Goal: Use online tool/utility: Utilize a website feature to perform a specific function

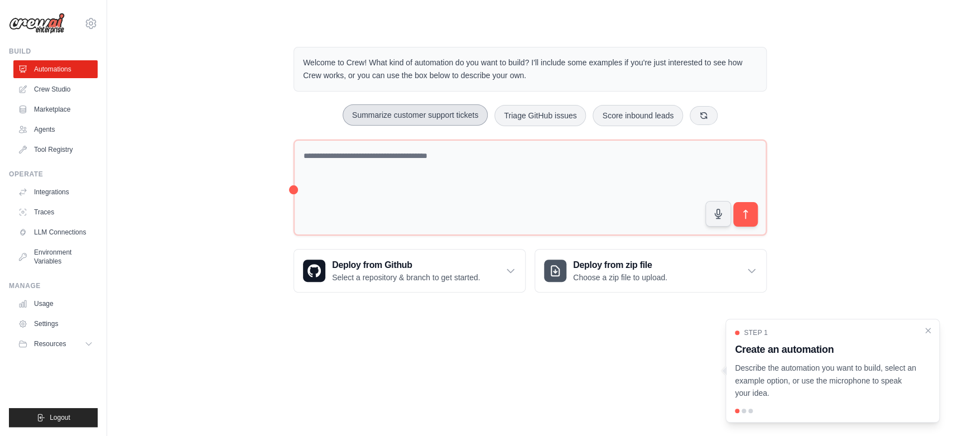
click at [404, 114] on button "Summarize customer support tickets" at bounding box center [415, 114] width 145 height 21
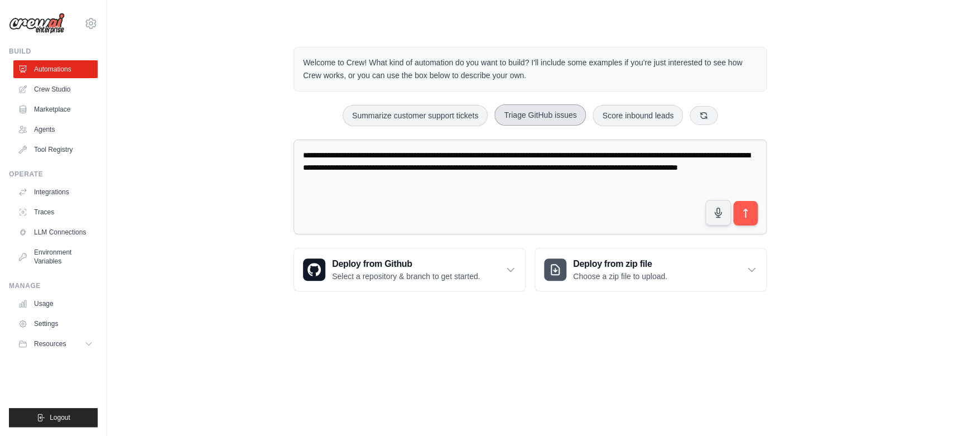
click at [513, 114] on button "Triage GitHub issues" at bounding box center [539, 114] width 91 height 21
click at [625, 122] on button "Score inbound leads" at bounding box center [637, 114] width 90 height 21
click at [437, 115] on button "Summarize customer support tickets" at bounding box center [415, 114] width 145 height 21
type textarea "**********"
click at [708, 117] on icon at bounding box center [703, 114] width 9 height 9
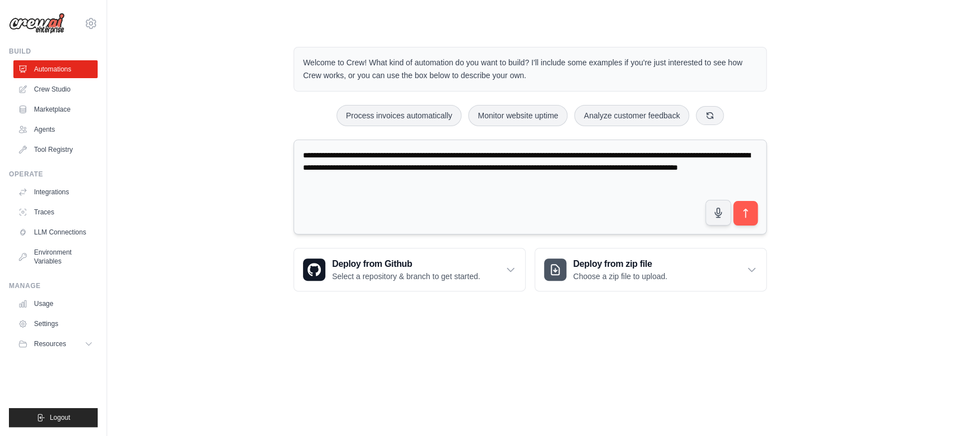
drag, startPoint x: 538, startPoint y: 180, endPoint x: 310, endPoint y: 136, distance: 232.5
click at [310, 139] on textarea "**********" at bounding box center [529, 186] width 473 height 95
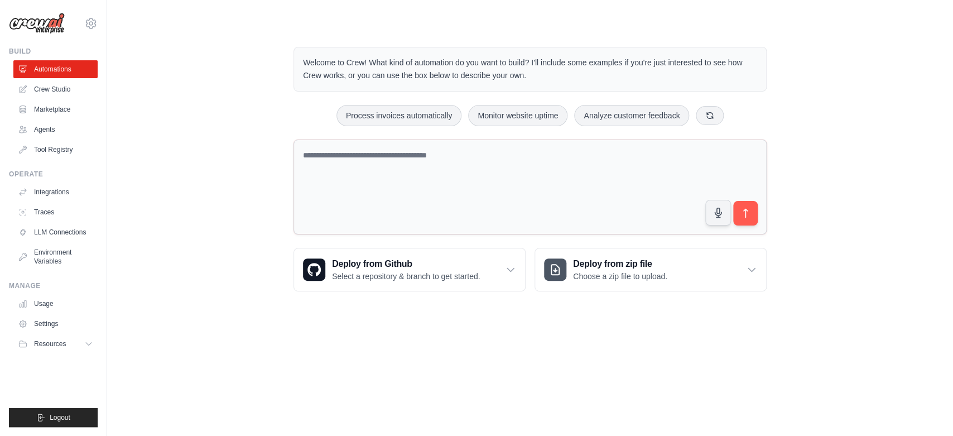
paste textarea
click at [366, 148] on textarea at bounding box center [529, 186] width 473 height 95
type textarea "*"
click at [523, 185] on textarea "**********" at bounding box center [529, 186] width 473 height 95
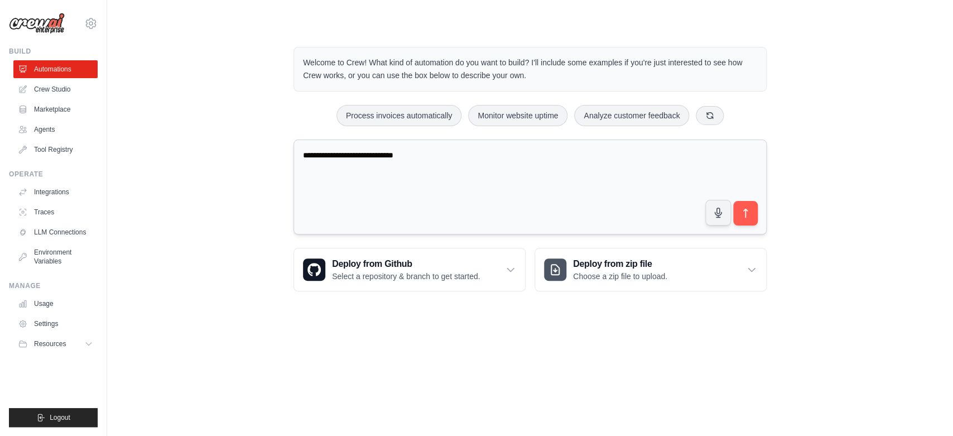
paste textarea "**********"
click at [432, 154] on textarea "**********" at bounding box center [529, 186] width 473 height 95
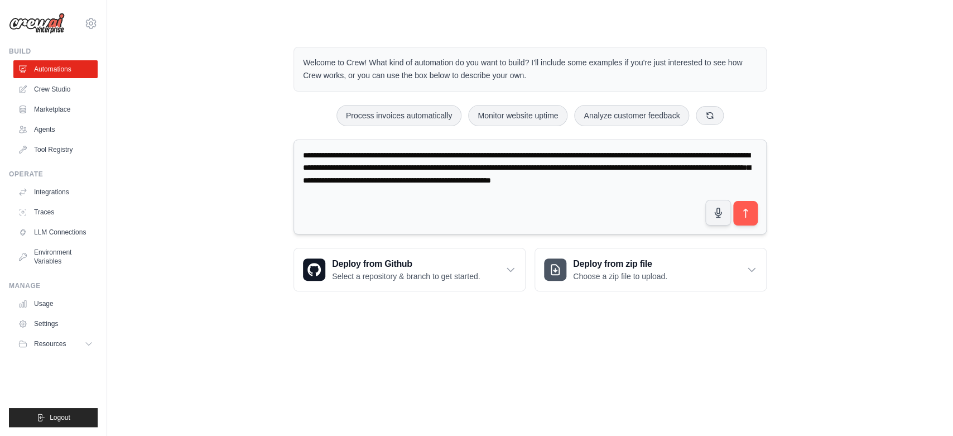
drag, startPoint x: 416, startPoint y: 194, endPoint x: 472, endPoint y: 198, distance: 56.5
click at [472, 198] on textarea "**********" at bounding box center [529, 186] width 473 height 95
paste textarea "**********"
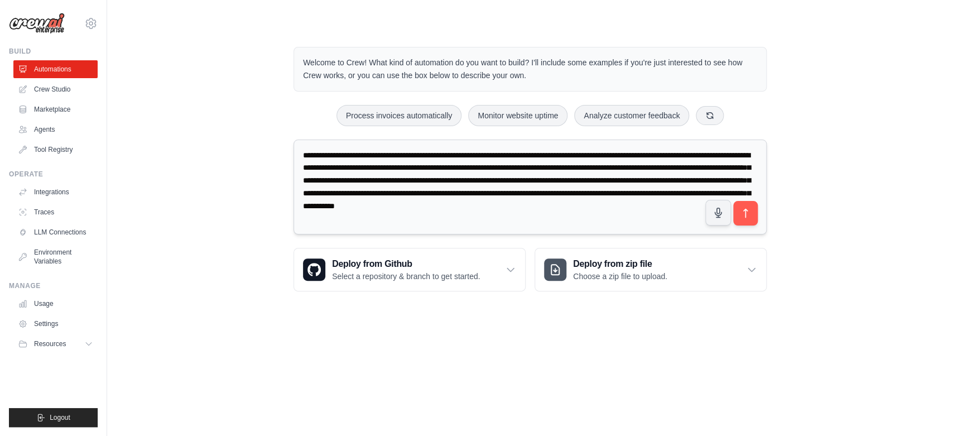
drag, startPoint x: 490, startPoint y: 195, endPoint x: 577, endPoint y: 195, distance: 86.5
click at [577, 195] on textarea "**********" at bounding box center [529, 186] width 473 height 95
click at [542, 223] on textarea "**********" at bounding box center [529, 186] width 473 height 95
type textarea "**********"
click at [748, 214] on icon "submit" at bounding box center [746, 214] width 12 height 12
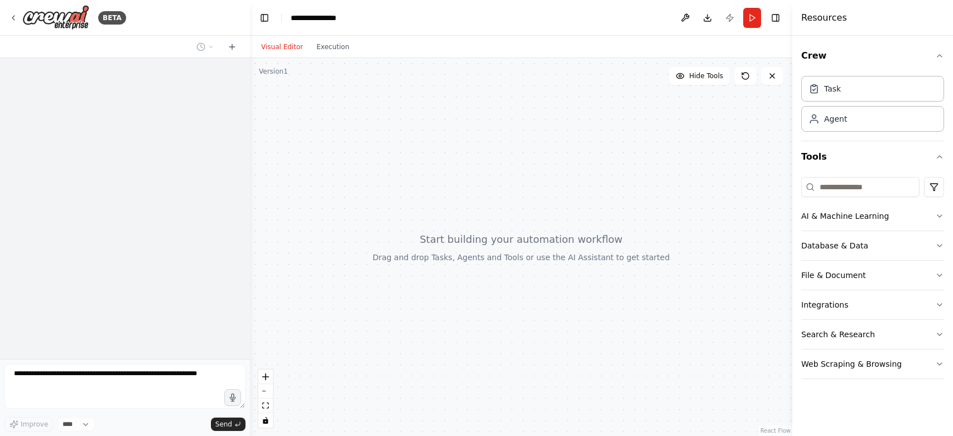
select select "****"
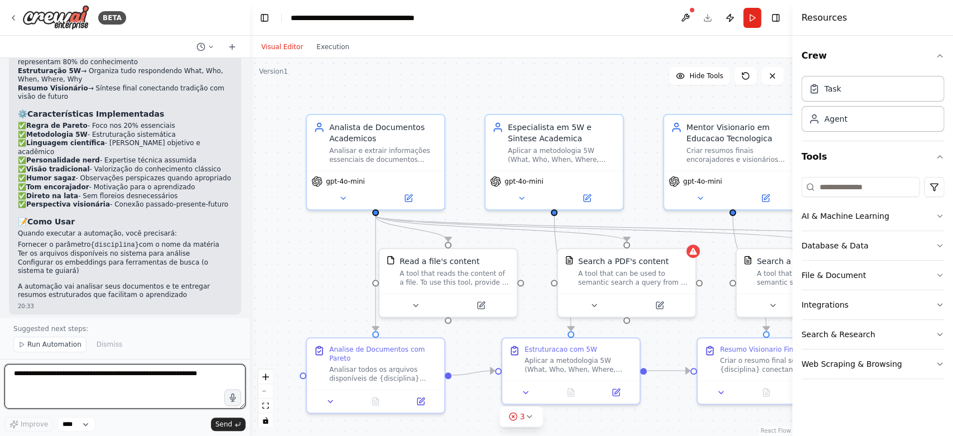
scroll to position [838, 0]
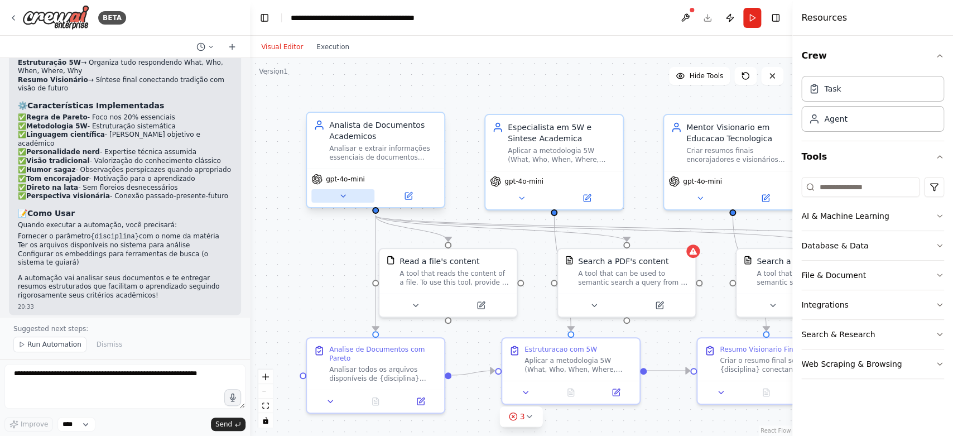
click at [341, 200] on icon at bounding box center [343, 195] width 9 height 9
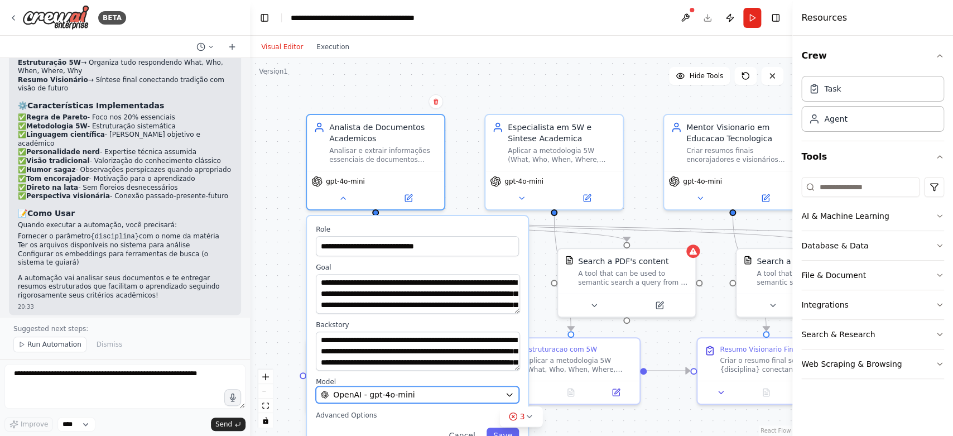
click at [500, 392] on div "OpenAI - gpt-4o-mini" at bounding box center [411, 394] width 180 height 11
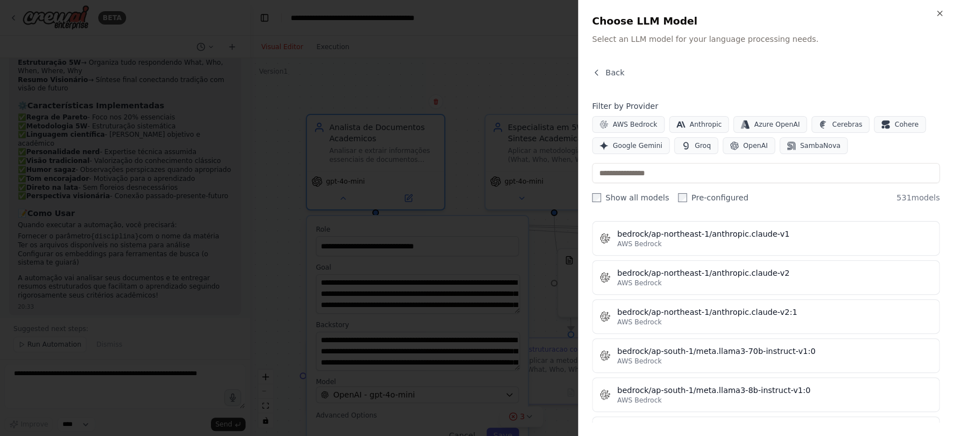
scroll to position [1992, 0]
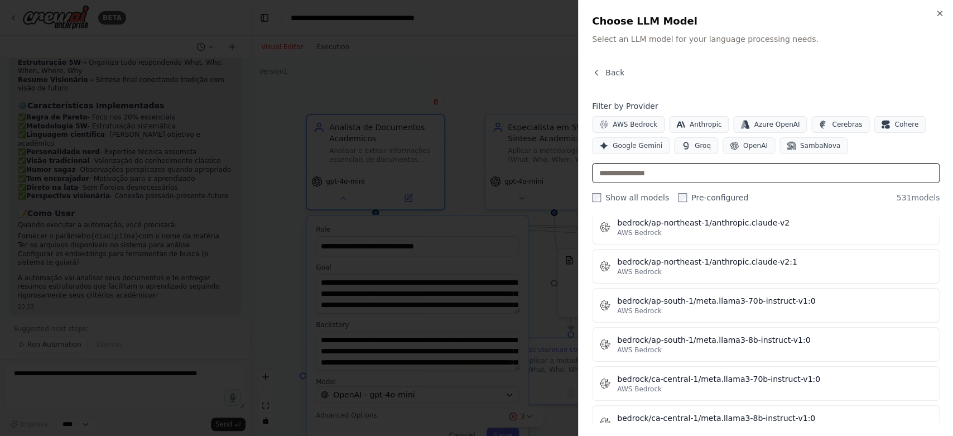
click at [661, 174] on input "text" at bounding box center [766, 173] width 348 height 20
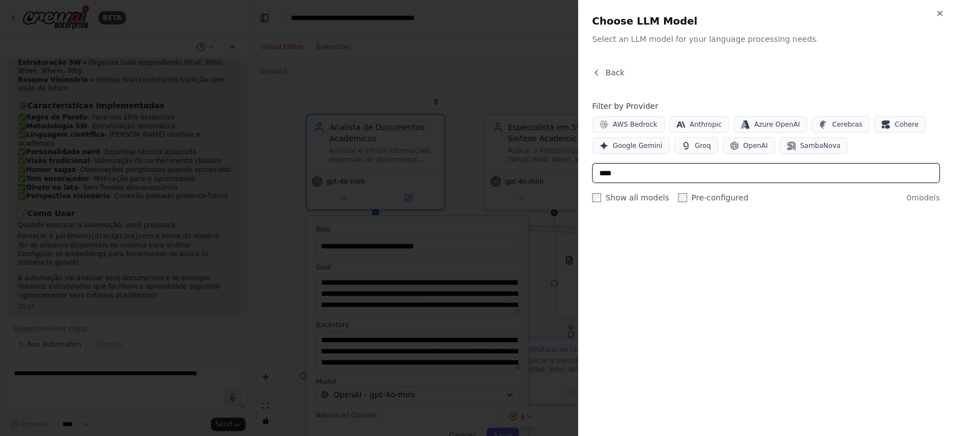
scroll to position [0, 0]
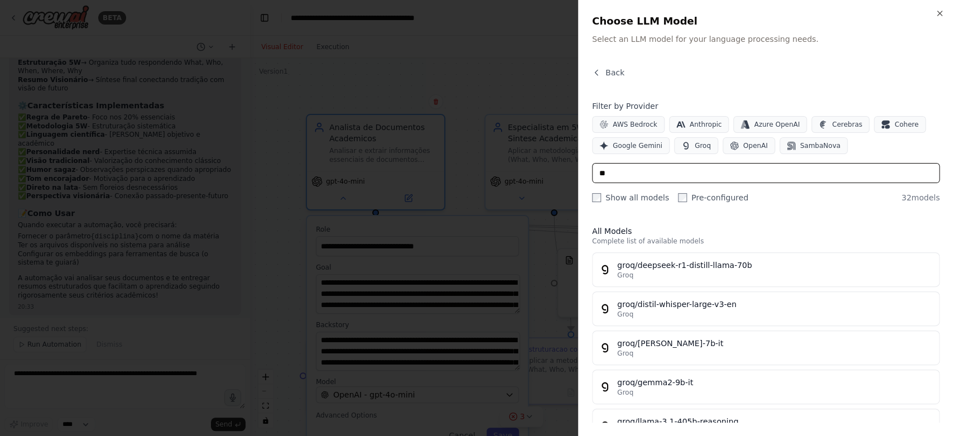
type input "*"
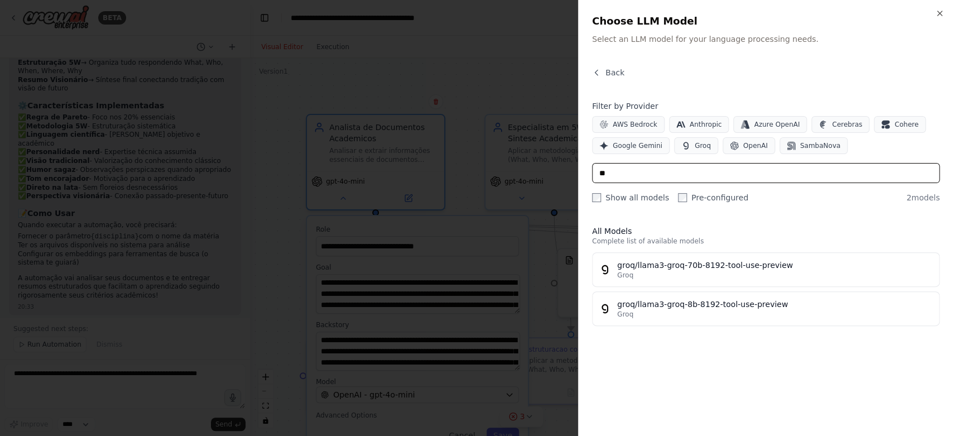
type input "*"
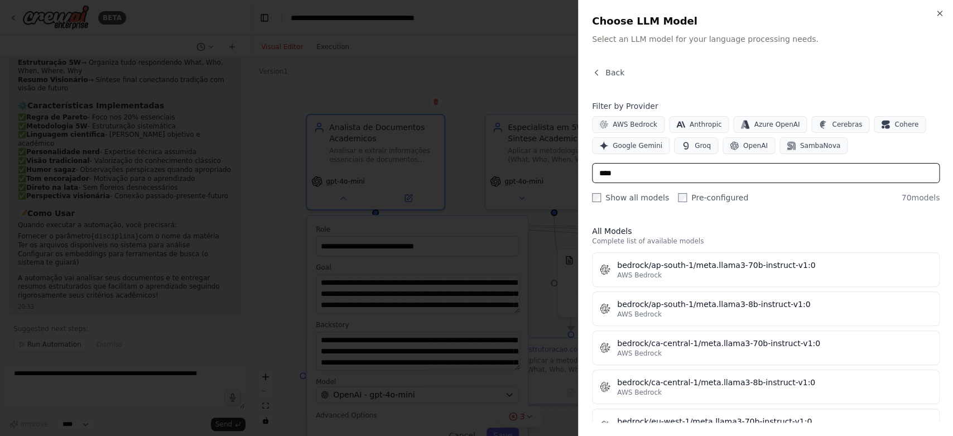
type input "*****"
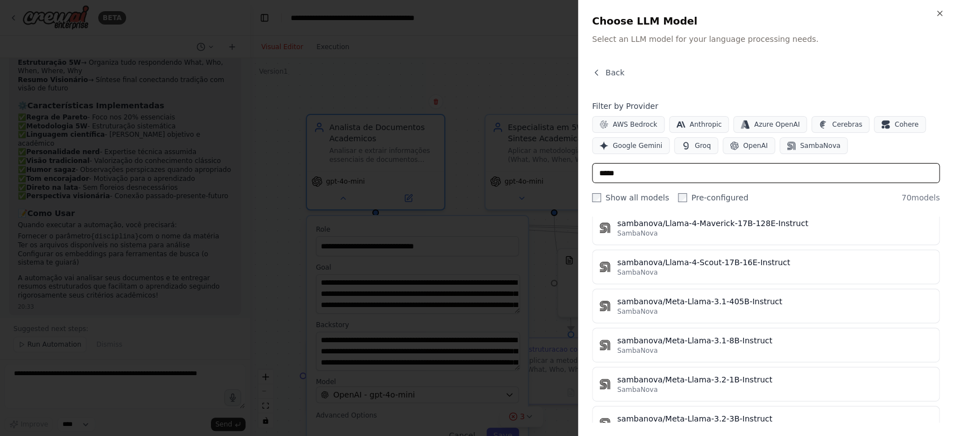
scroll to position [2517, 0]
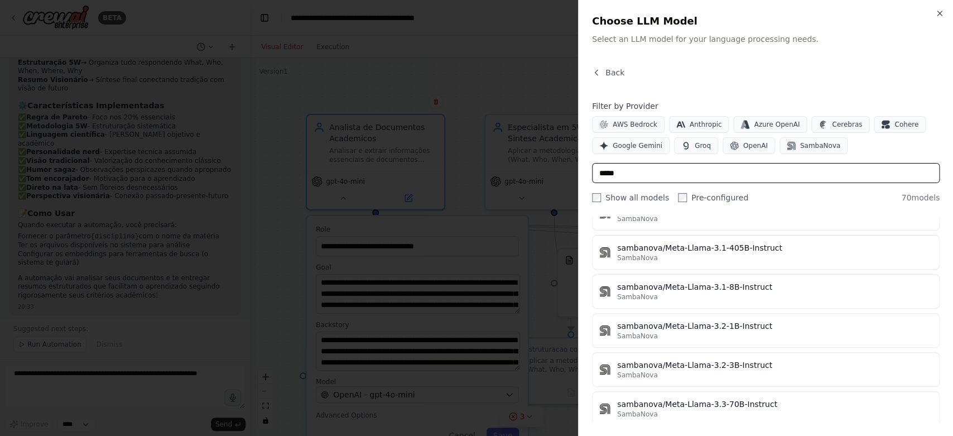
drag, startPoint x: 649, startPoint y: 170, endPoint x: 585, endPoint y: 163, distance: 65.1
click at [592, 163] on input "*****" at bounding box center [766, 173] width 348 height 20
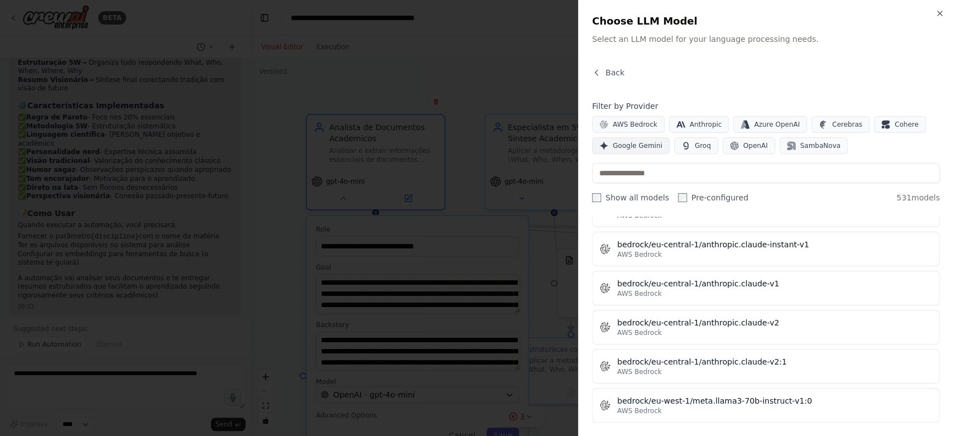
click at [633, 142] on span "Google Gemini" at bounding box center [638, 145] width 50 height 9
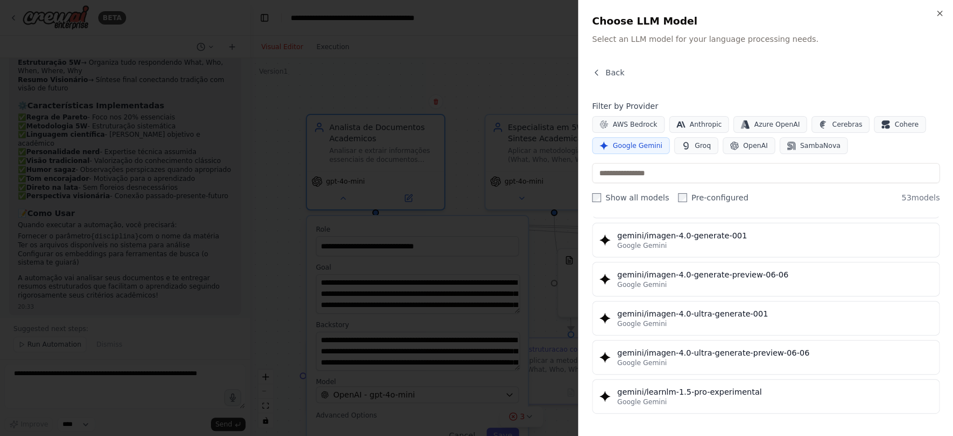
scroll to position [1919, 0]
click at [707, 124] on span "Anthropic" at bounding box center [706, 124] width 32 height 9
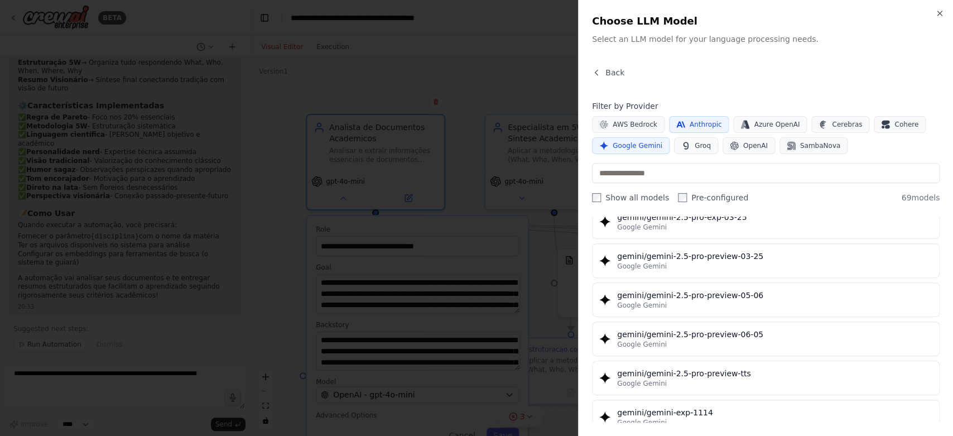
click at [643, 147] on span "Google Gemini" at bounding box center [638, 145] width 50 height 9
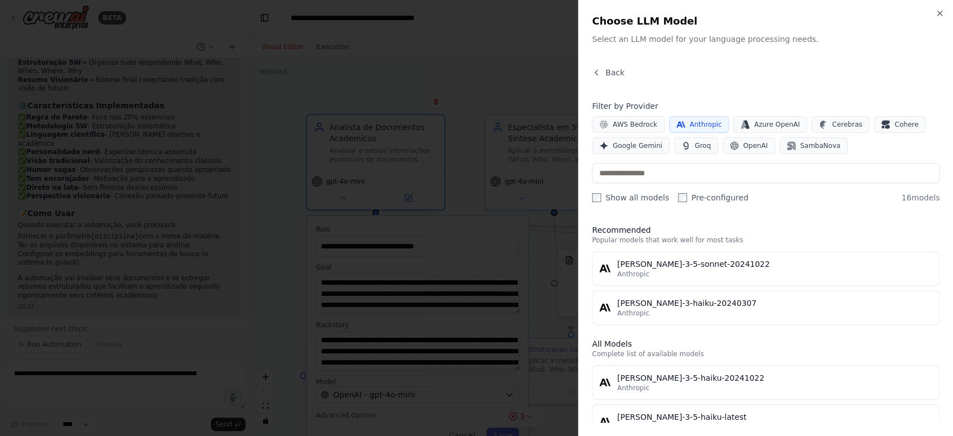
scroll to position [0, 0]
click at [690, 126] on span "Anthropic" at bounding box center [706, 124] width 32 height 9
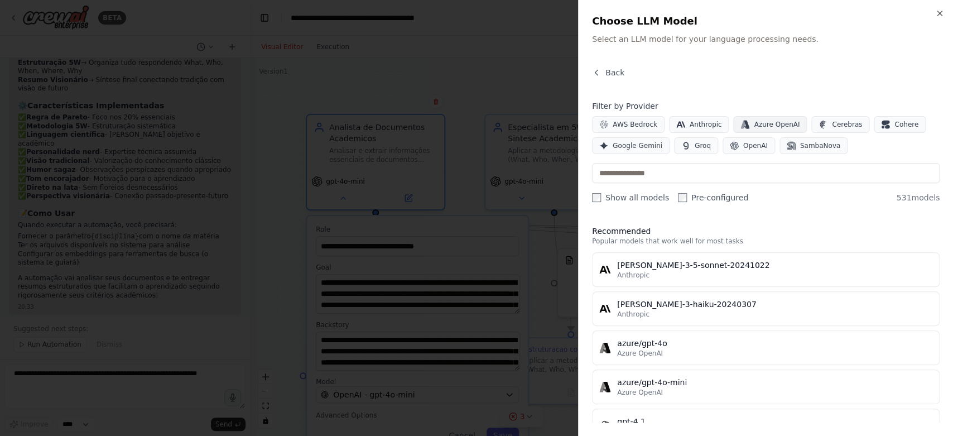
click at [779, 124] on span "Azure OpenAI" at bounding box center [777, 124] width 46 height 9
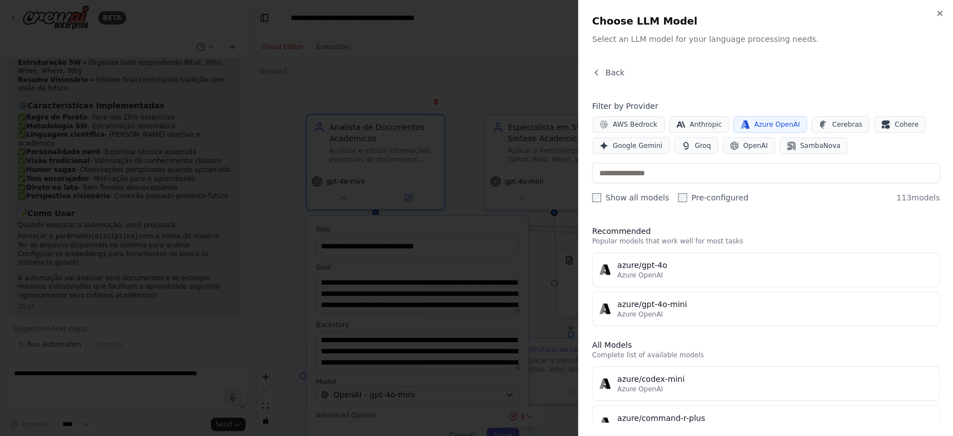
click at [779, 124] on span "Azure OpenAI" at bounding box center [777, 124] width 46 height 9
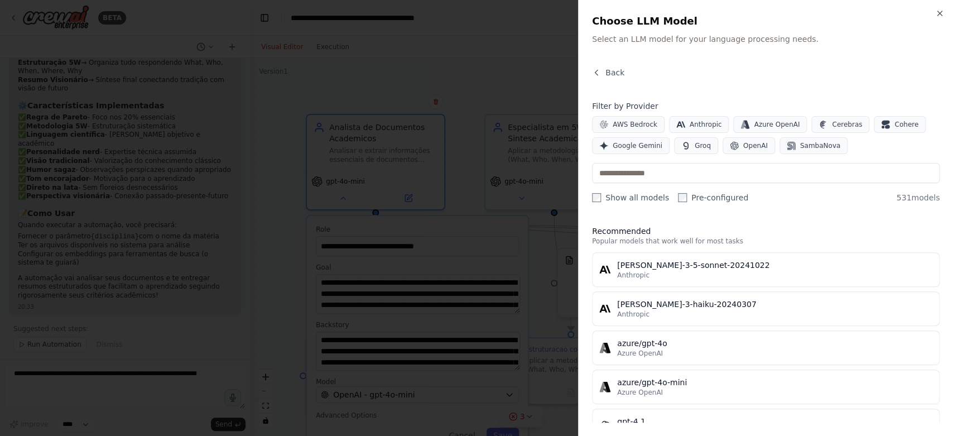
click at [465, 84] on div at bounding box center [476, 218] width 953 height 436
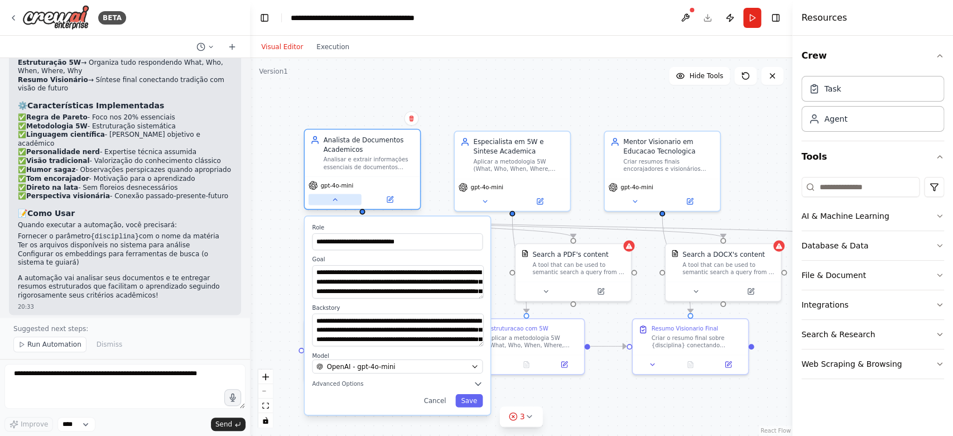
click at [331, 199] on icon at bounding box center [334, 199] width 7 height 7
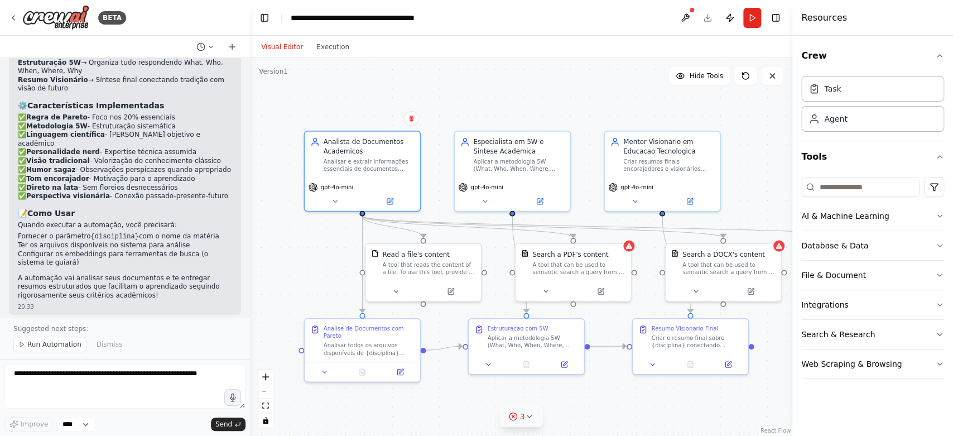
click at [528, 416] on icon at bounding box center [529, 416] width 4 height 2
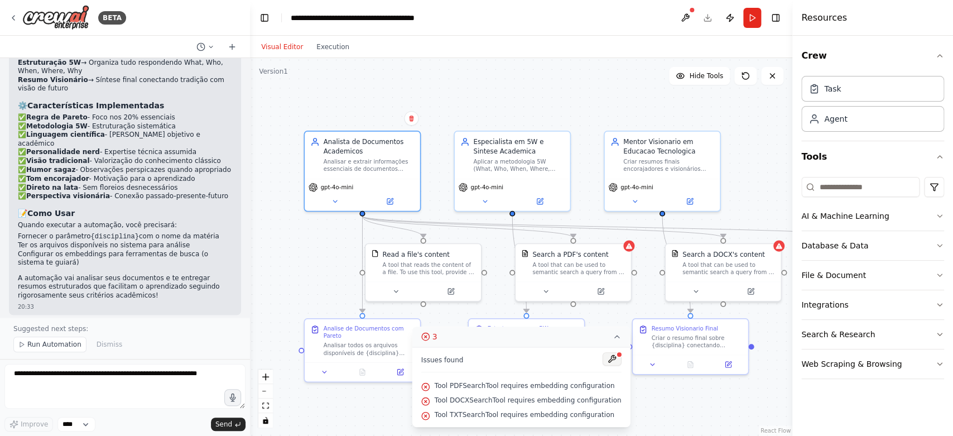
click at [605, 356] on button at bounding box center [611, 358] width 19 height 13
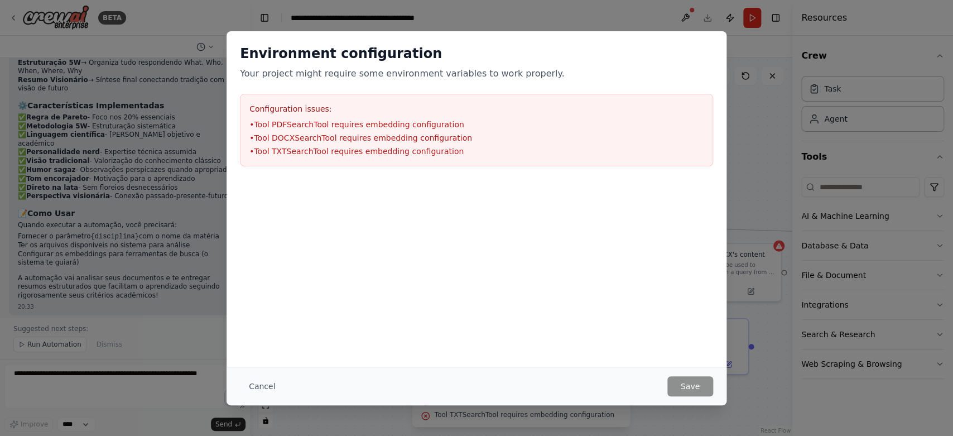
click at [527, 25] on div "Environment configuration Your project might require some environment variables…" at bounding box center [476, 218] width 953 height 436
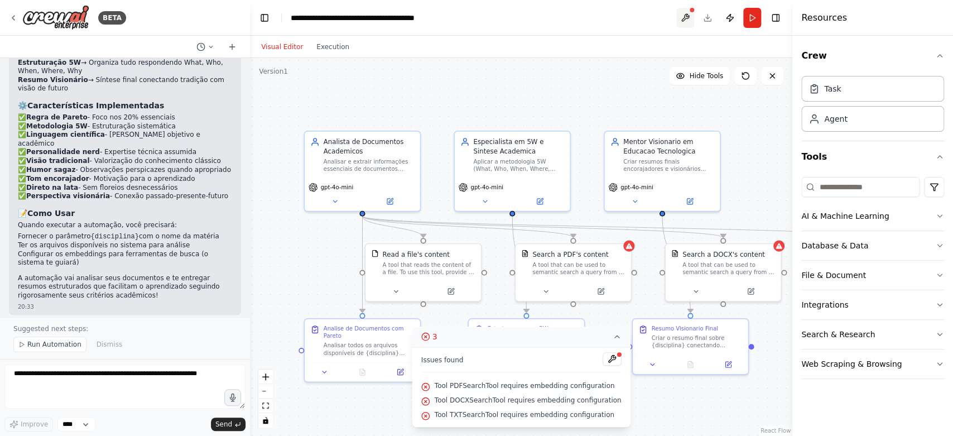
click at [683, 19] on button at bounding box center [685, 18] width 18 height 20
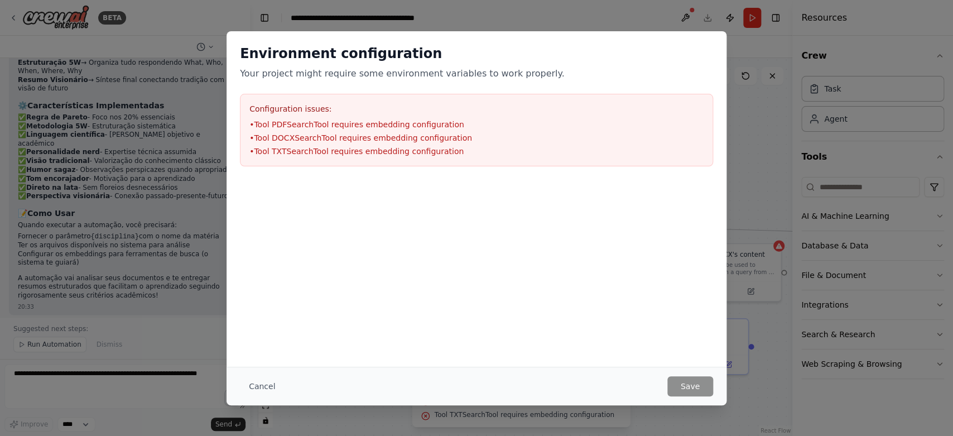
click at [745, 172] on div "Environment configuration Your project might require some environment variables…" at bounding box center [476, 218] width 953 height 436
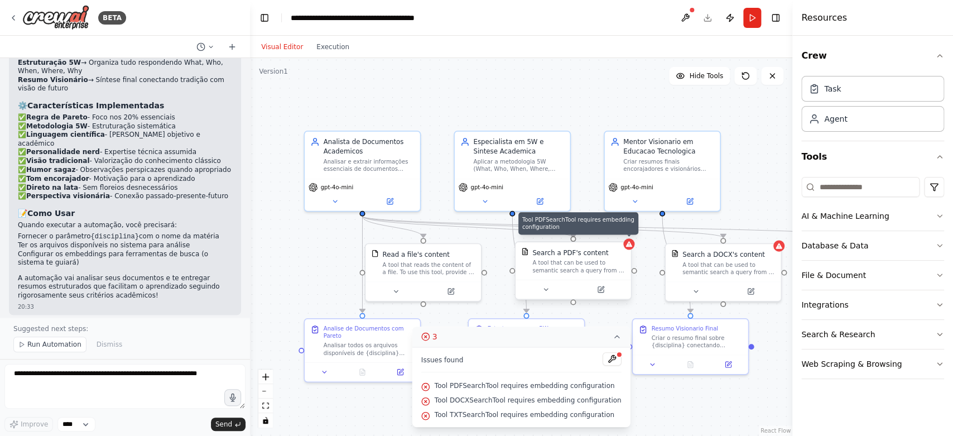
click at [630, 243] on icon at bounding box center [628, 244] width 6 height 6
click at [600, 288] on icon at bounding box center [601, 290] width 6 height 6
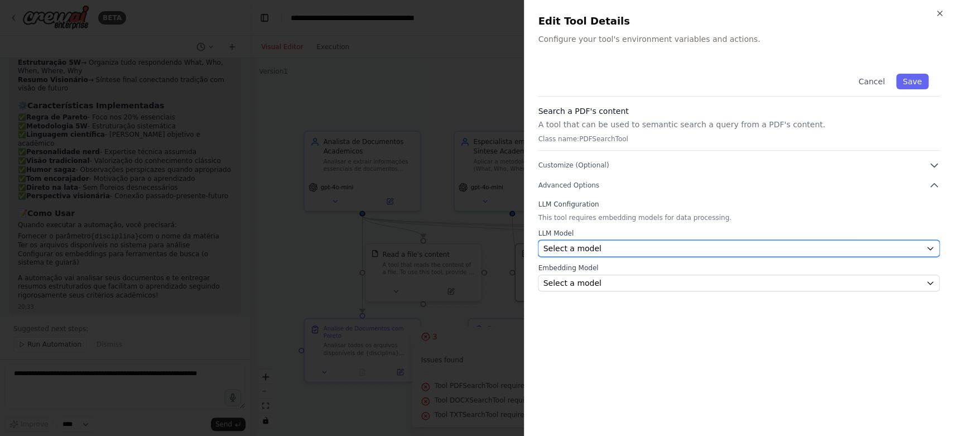
click at [638, 243] on button "Select a model" at bounding box center [739, 248] width 402 height 17
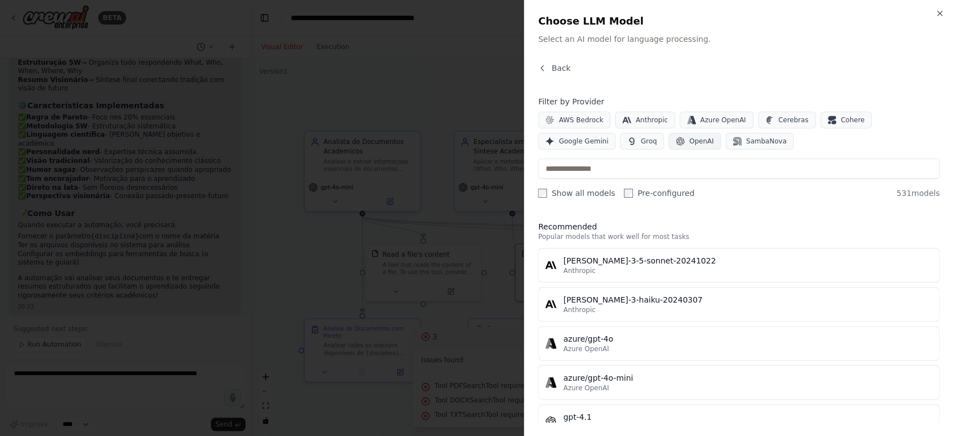
click at [689, 142] on span "OpenAI" at bounding box center [701, 141] width 25 height 9
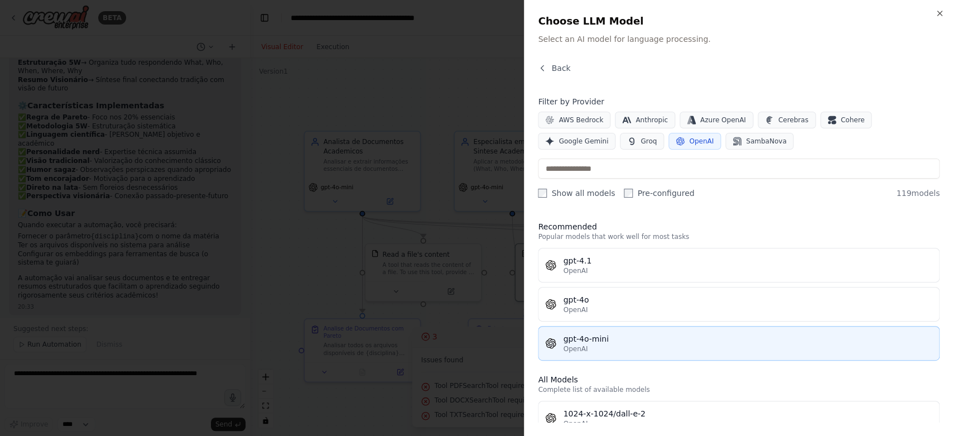
click at [605, 346] on div "OpenAI" at bounding box center [747, 348] width 369 height 9
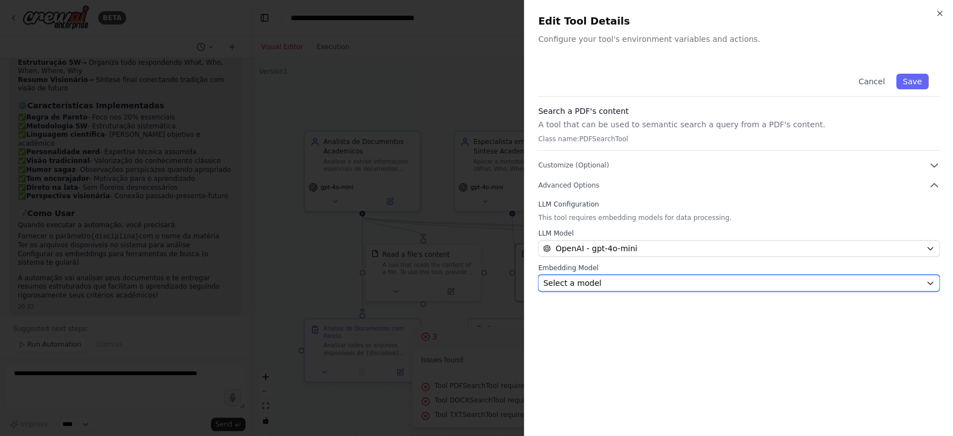
click at [625, 285] on div "Select a model" at bounding box center [732, 282] width 378 height 11
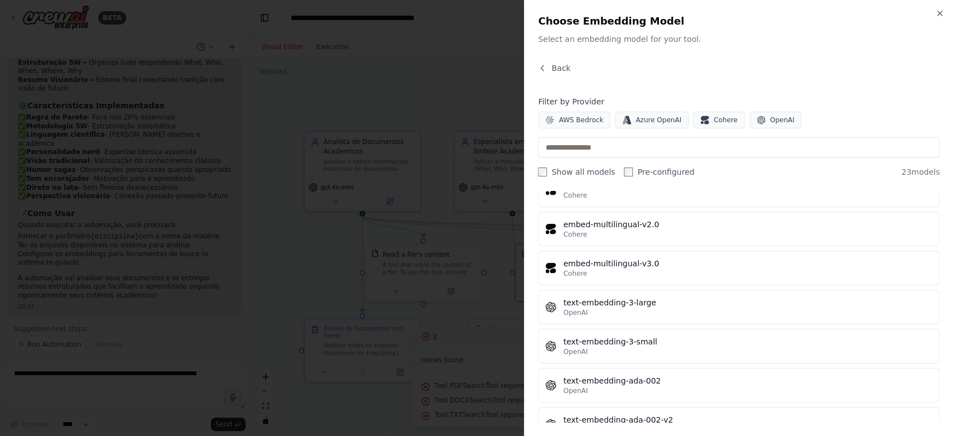
scroll to position [713, 0]
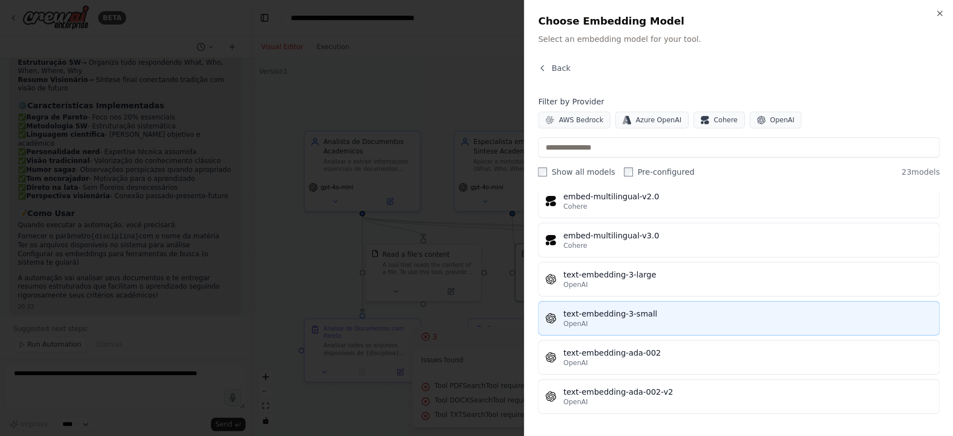
click at [617, 310] on div "text-embedding-3-small" at bounding box center [747, 313] width 369 height 11
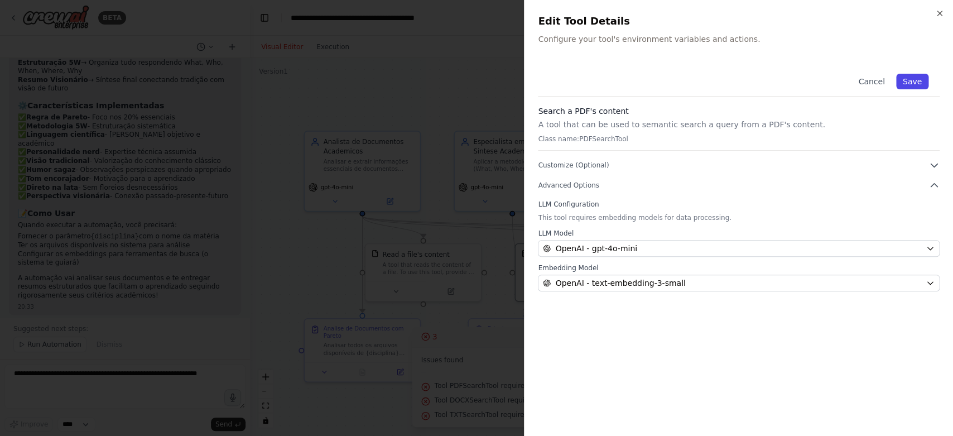
click at [918, 86] on button "Save" at bounding box center [912, 82] width 32 height 16
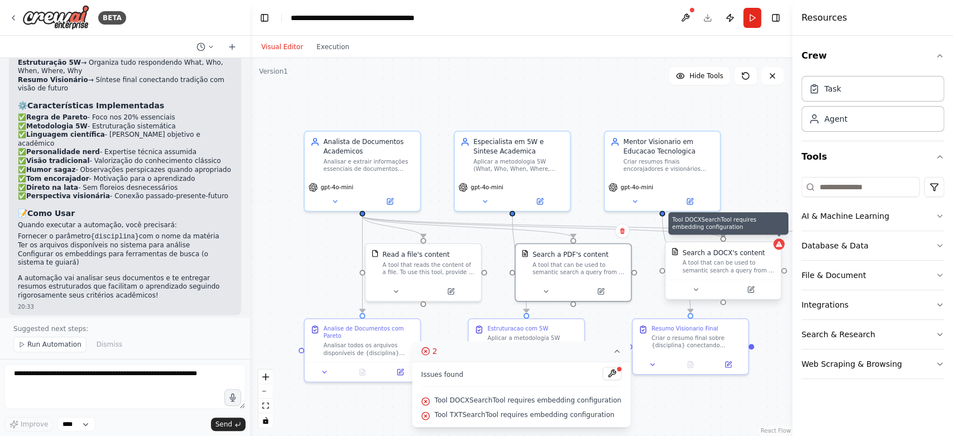
click at [780, 240] on icon at bounding box center [778, 243] width 7 height 7
click at [750, 285] on button at bounding box center [750, 289] width 53 height 11
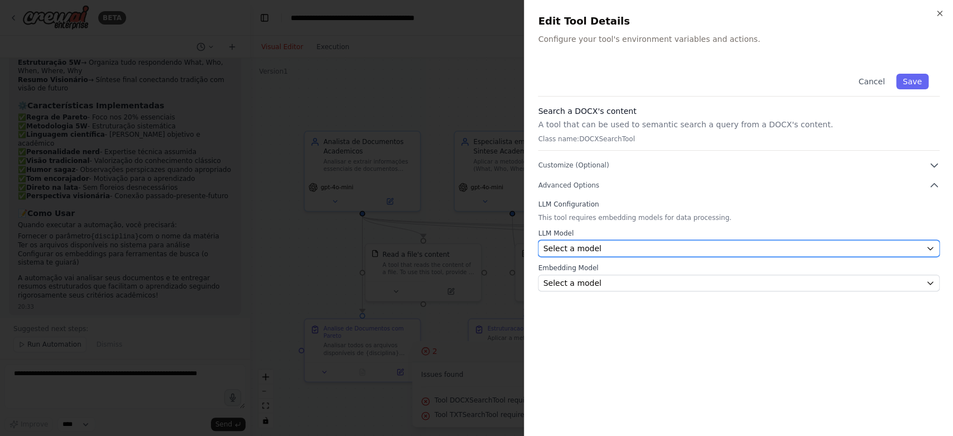
click at [629, 243] on div "Select a model" at bounding box center [732, 248] width 378 height 11
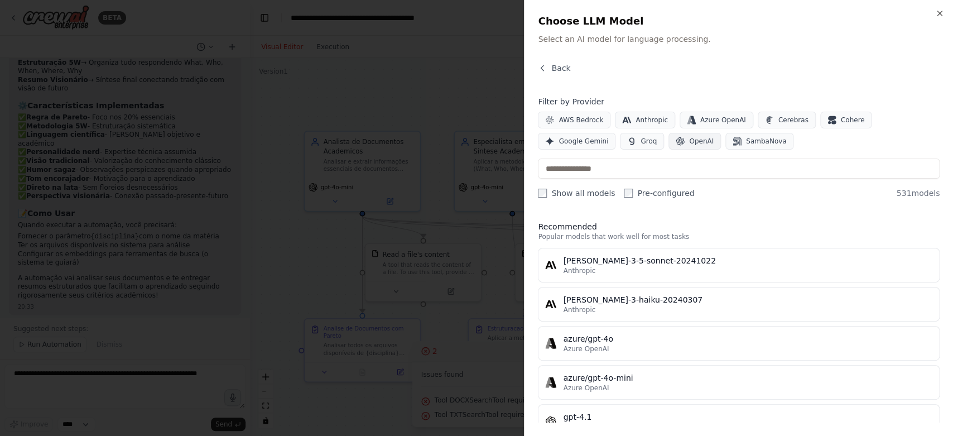
click at [689, 143] on span "OpenAI" at bounding box center [701, 141] width 25 height 9
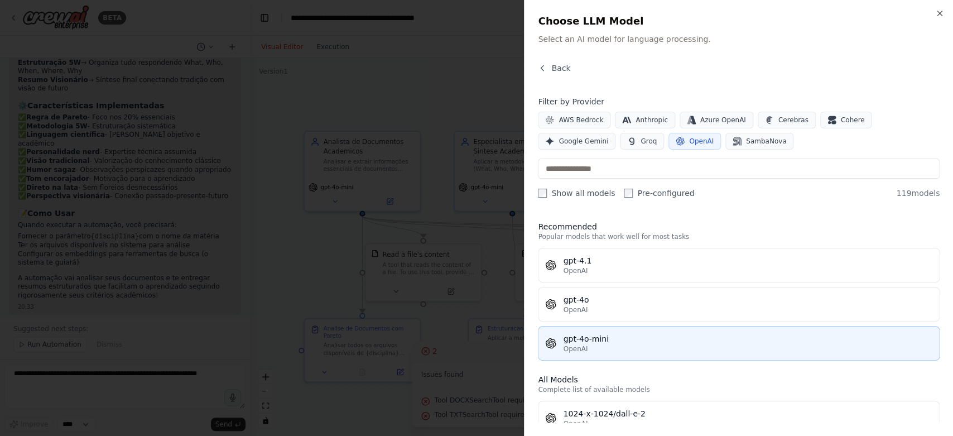
click at [596, 341] on div "gpt-4o-mini" at bounding box center [747, 338] width 369 height 11
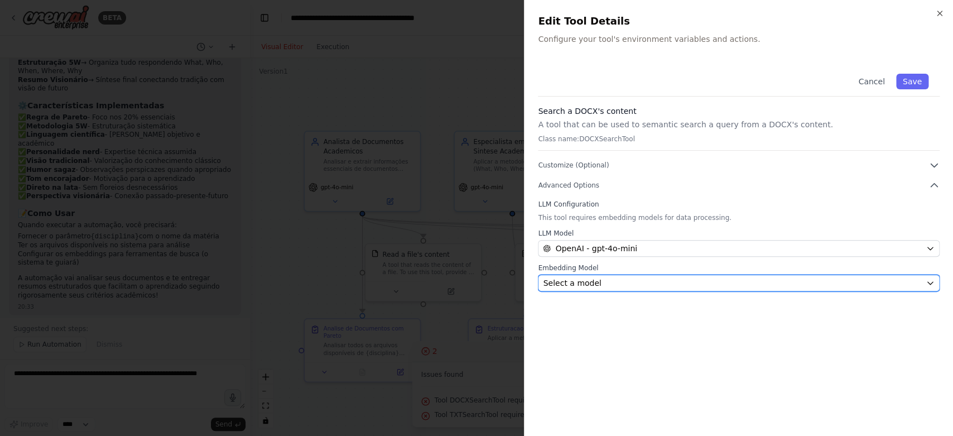
click at [620, 283] on div "Select a model" at bounding box center [732, 282] width 378 height 11
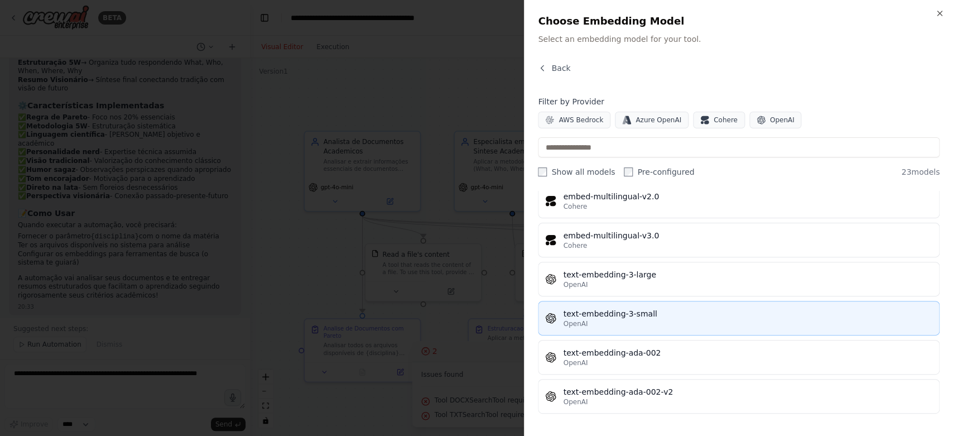
click at [661, 308] on div "text-embedding-3-small" at bounding box center [747, 313] width 369 height 11
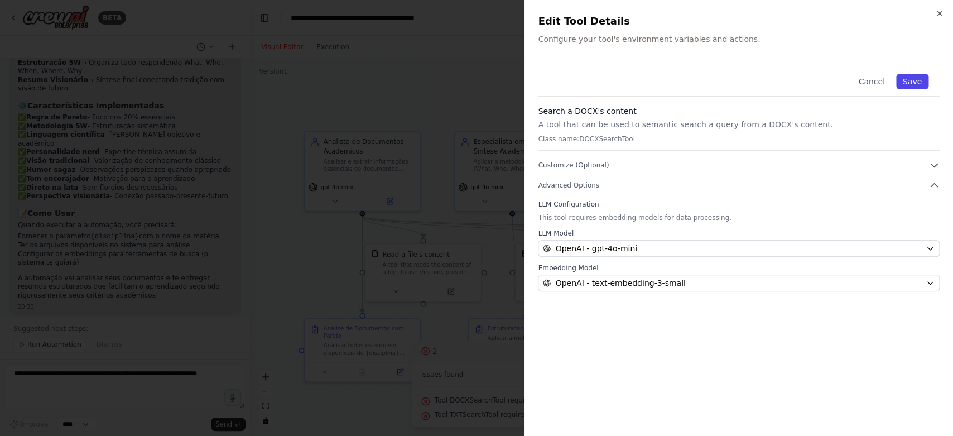
click at [912, 81] on button "Save" at bounding box center [912, 82] width 32 height 16
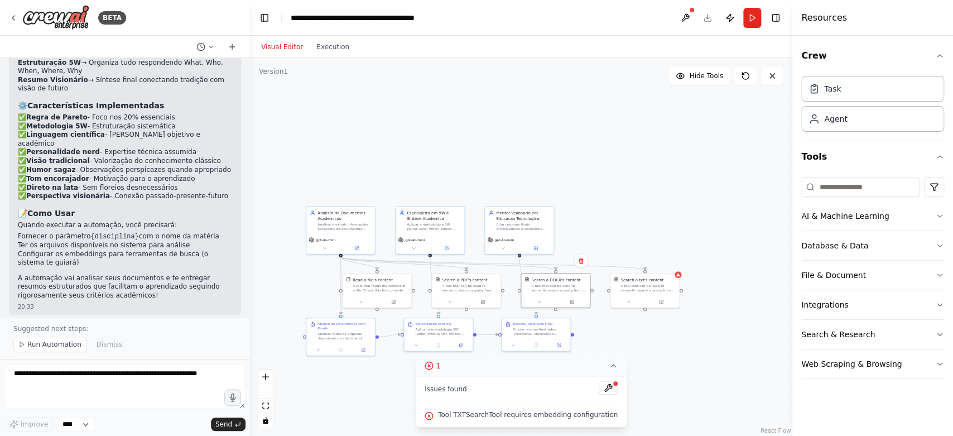
drag, startPoint x: 596, startPoint y: 322, endPoint x: 479, endPoint y: 320, distance: 116.6
click at [479, 320] on div ".deletable-edge-delete-btn { width: 20px; height: 20px; border: 0px solid #ffff…" at bounding box center [521, 247] width 542 height 378
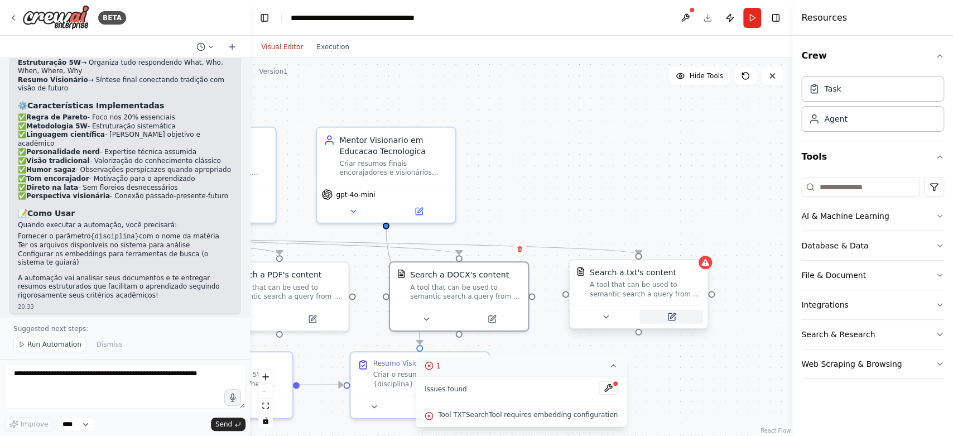
click at [671, 319] on icon at bounding box center [671, 317] width 7 height 7
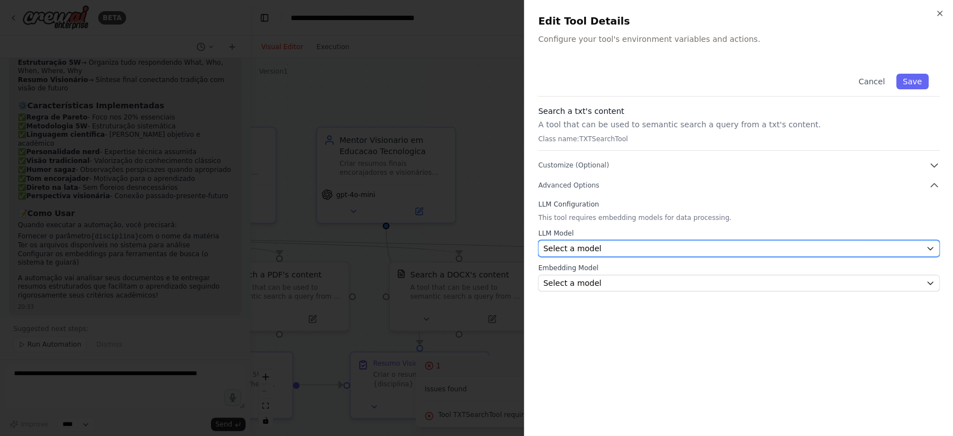
click at [597, 248] on div "Select a model" at bounding box center [732, 248] width 378 height 11
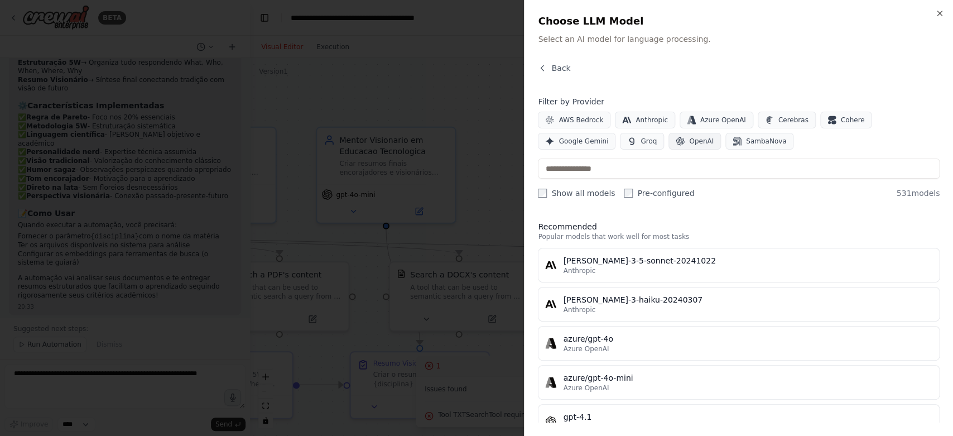
click at [689, 144] on span "OpenAI" at bounding box center [701, 141] width 25 height 9
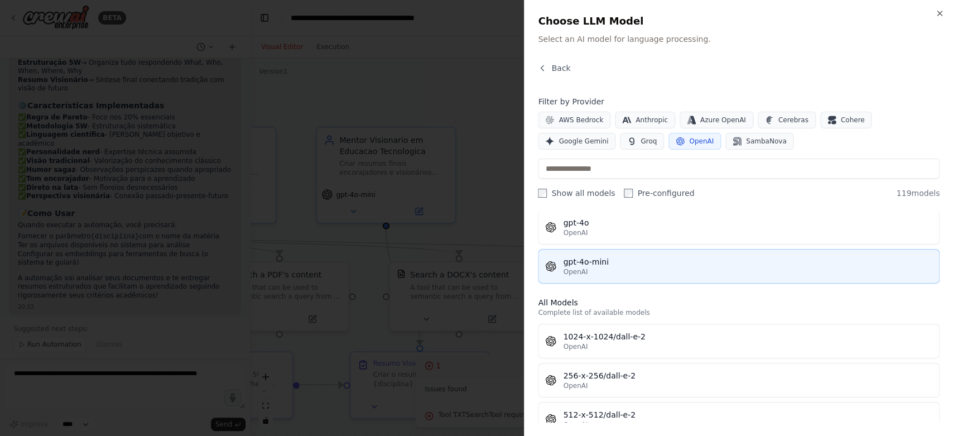
scroll to position [0, 0]
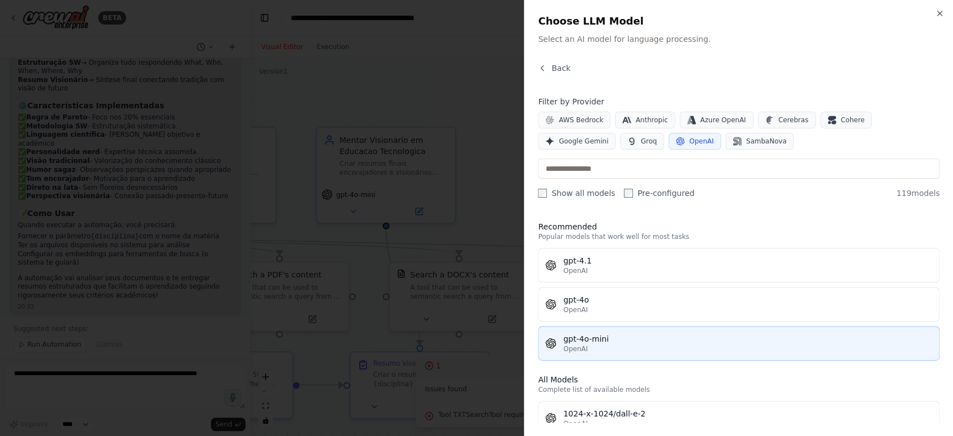
click at [577, 346] on span "OpenAI" at bounding box center [575, 348] width 25 height 9
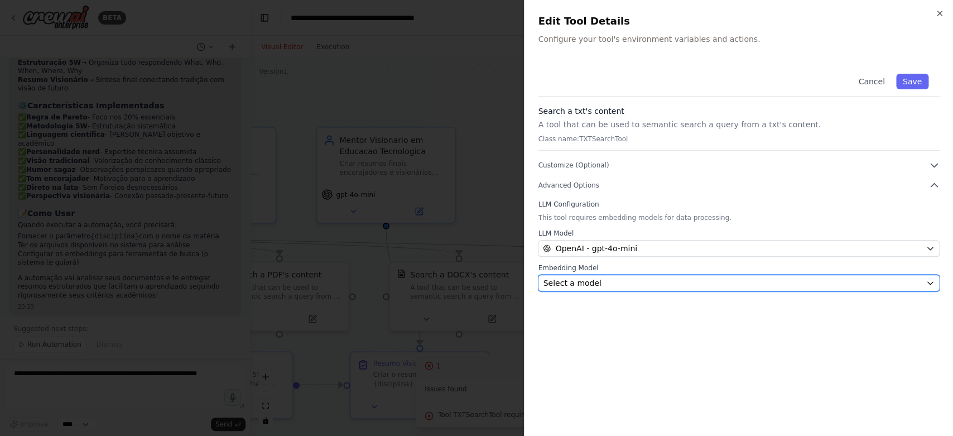
click at [624, 281] on div "Select a model" at bounding box center [732, 282] width 378 height 11
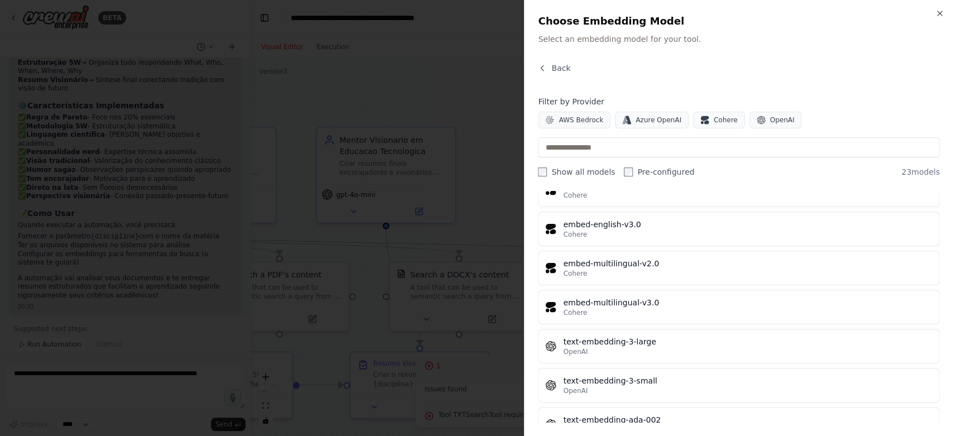
scroll to position [713, 0]
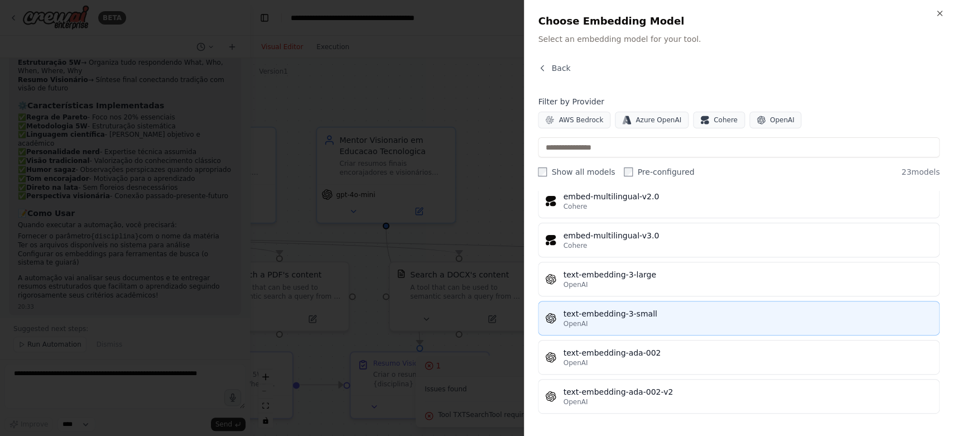
click at [644, 310] on div "text-embedding-3-small" at bounding box center [747, 313] width 369 height 11
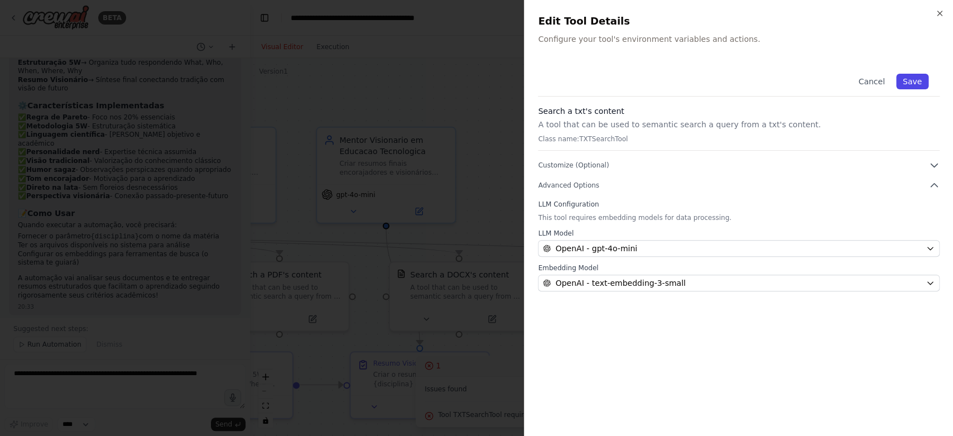
click at [904, 81] on button "Save" at bounding box center [912, 82] width 32 height 16
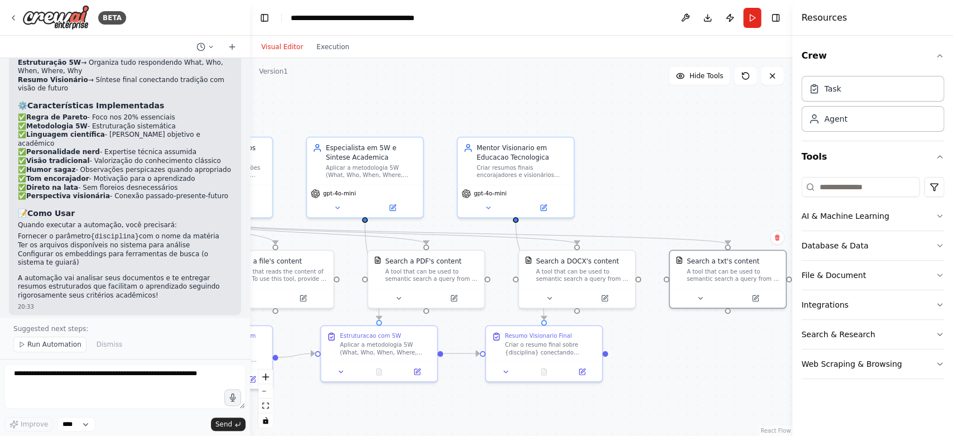
drag, startPoint x: 505, startPoint y: 182, endPoint x: 681, endPoint y: 180, distance: 175.7
click at [681, 180] on div ".deletable-edge-delete-btn { width: 20px; height: 20px; border: 0px solid #ffff…" at bounding box center [521, 247] width 542 height 378
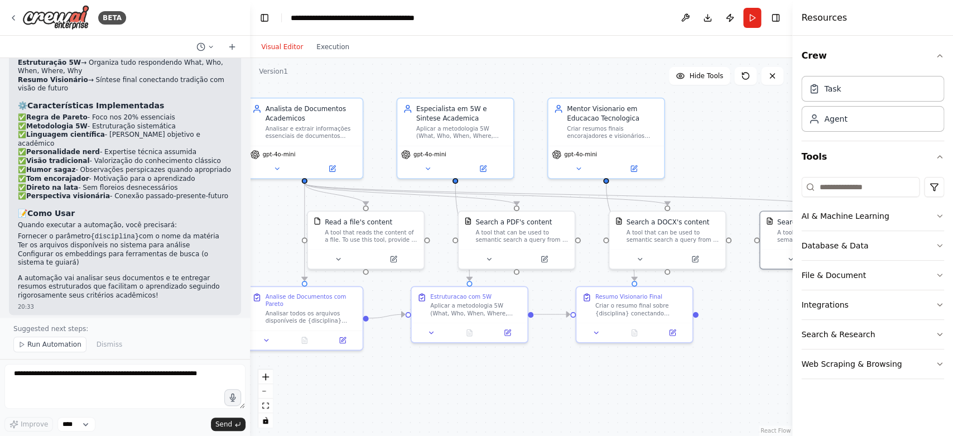
drag, startPoint x: 355, startPoint y: 167, endPoint x: 380, endPoint y: 131, distance: 44.1
click at [380, 131] on div ".deletable-edge-delete-btn { width: 20px; height: 20px; border: 0px solid #ffff…" at bounding box center [521, 247] width 542 height 378
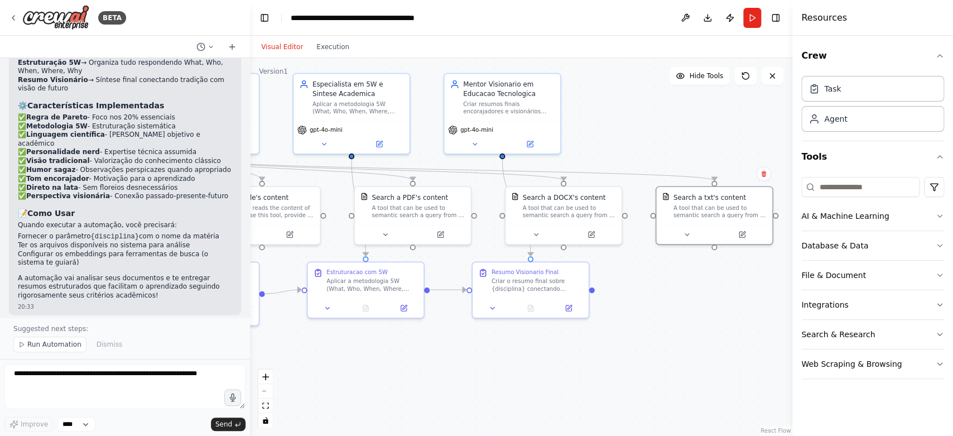
drag, startPoint x: 443, startPoint y: 211, endPoint x: 339, endPoint y: 186, distance: 106.6
click at [339, 186] on div ".deletable-edge-delete-btn { width: 20px; height: 20px; border: 0px solid #ffff…" at bounding box center [521, 247] width 542 height 378
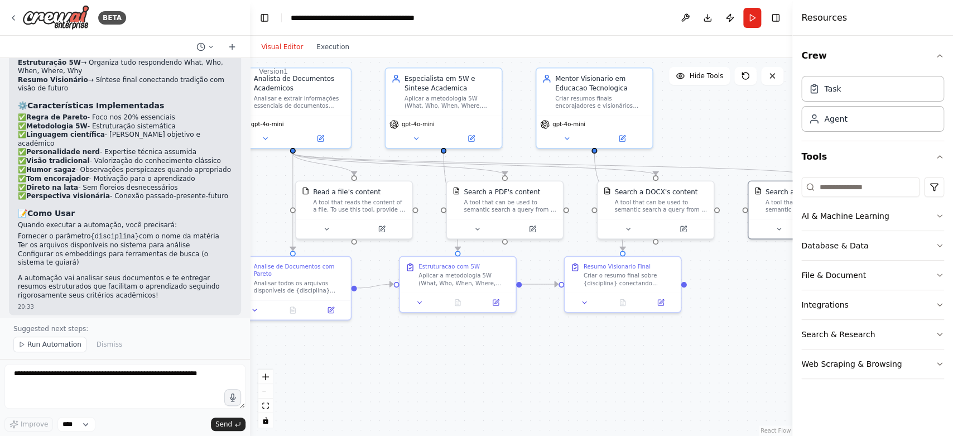
drag, startPoint x: 331, startPoint y: 222, endPoint x: 423, endPoint y: 216, distance: 92.2
click at [423, 216] on div ".deletable-edge-delete-btn { width: 20px; height: 20px; border: 0px solid #ffff…" at bounding box center [521, 247] width 542 height 378
click at [88, 373] on textarea at bounding box center [124, 386] width 241 height 45
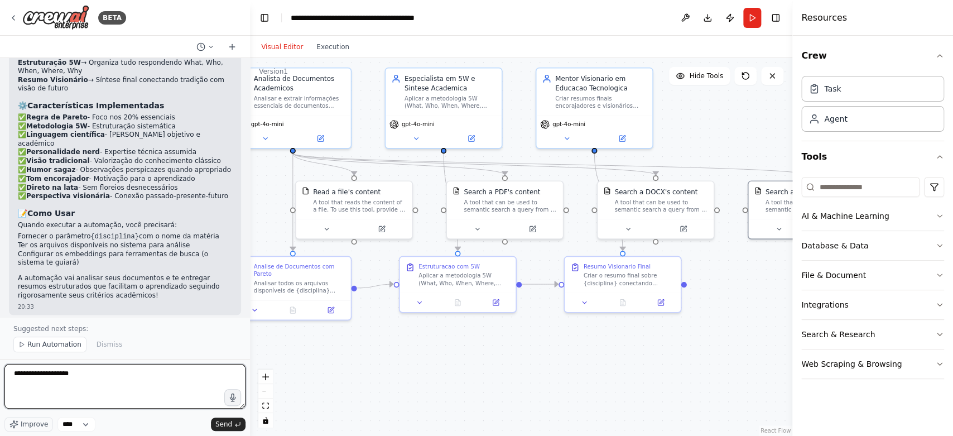
click at [109, 373] on textarea "**********" at bounding box center [124, 386] width 241 height 45
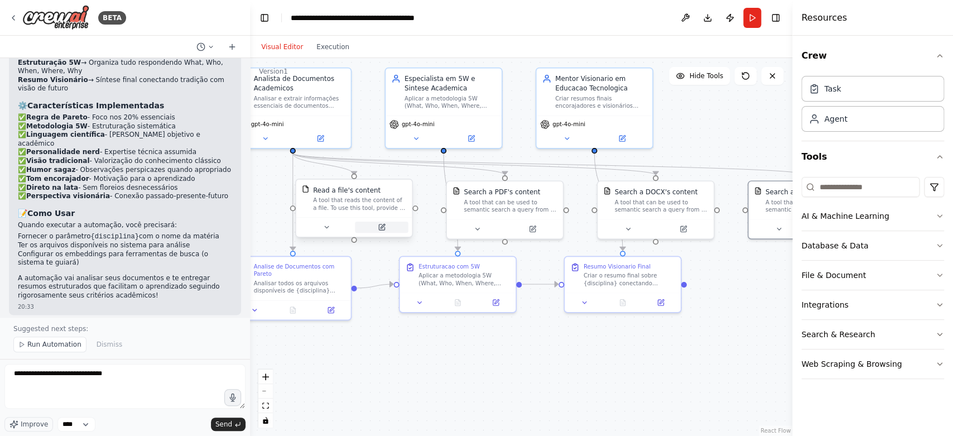
click at [386, 228] on button at bounding box center [381, 226] width 53 height 11
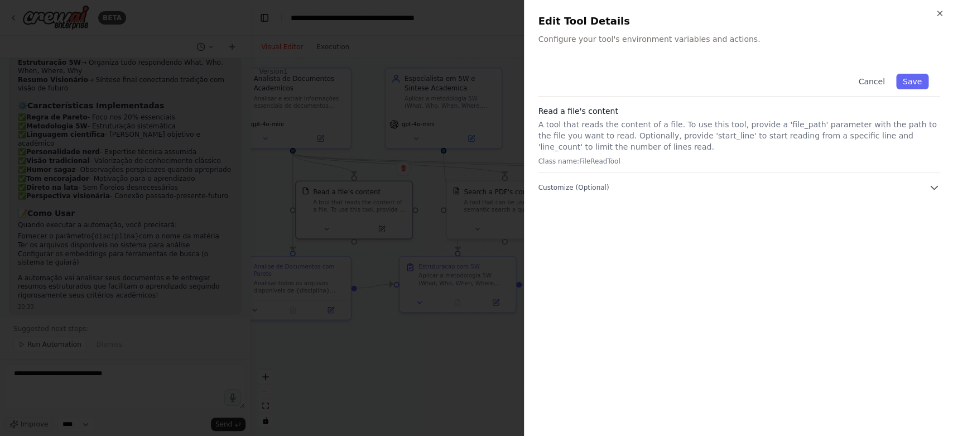
click at [927, 181] on div "Cancel Save Read a file's content A tool that reads the content of a file. To u…" at bounding box center [739, 127] width 402 height 131
click at [932, 185] on icon "button" at bounding box center [933, 187] width 11 height 11
click at [939, 12] on icon "button" at bounding box center [939, 13] width 9 height 9
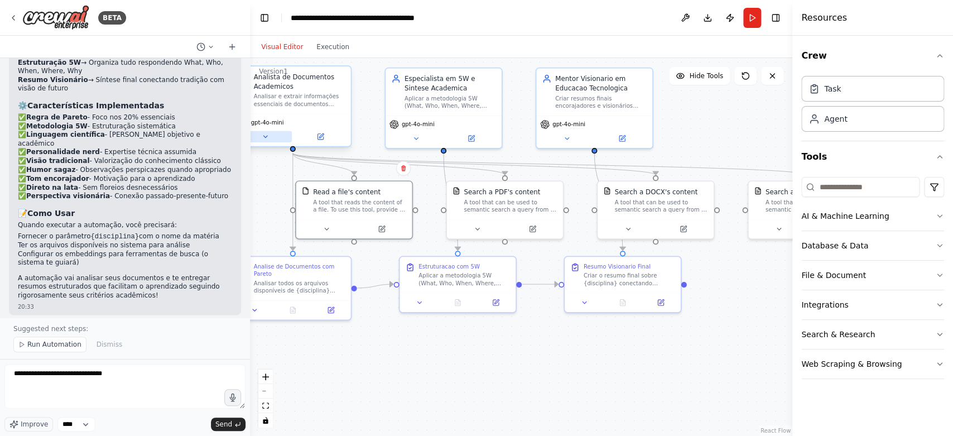
click at [268, 134] on icon at bounding box center [266, 137] width 8 height 8
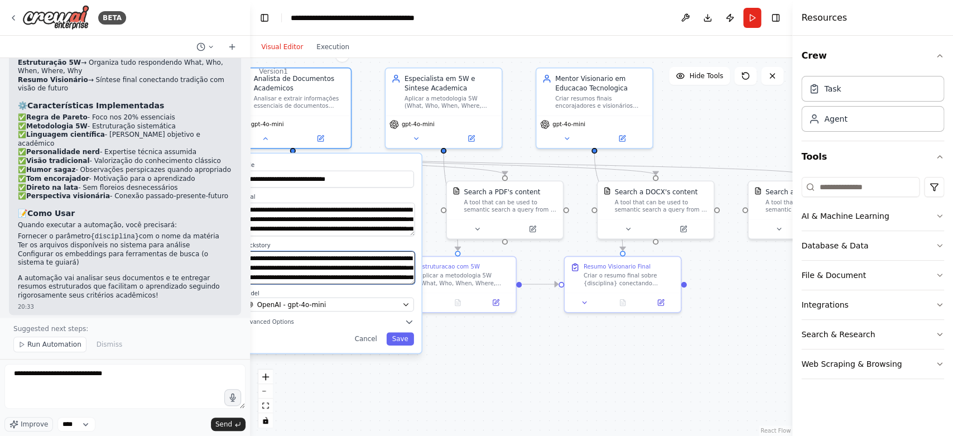
click at [301, 281] on textarea "**********" at bounding box center [328, 267] width 172 height 33
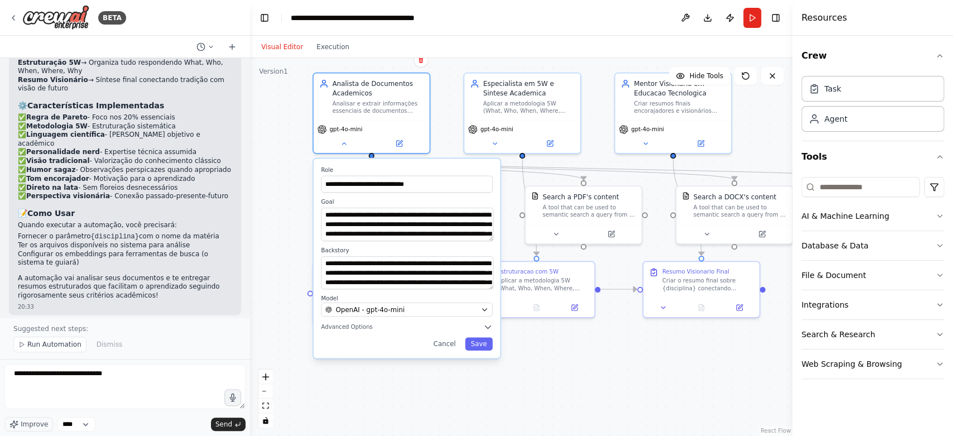
drag, startPoint x: 365, startPoint y: 108, endPoint x: 445, endPoint y: 113, distance: 79.9
click at [445, 113] on div ".deletable-edge-delete-btn { width: 20px; height: 20px; border: 0px solid #ffff…" at bounding box center [521, 247] width 542 height 378
click at [130, 383] on textarea "**********" at bounding box center [124, 386] width 241 height 45
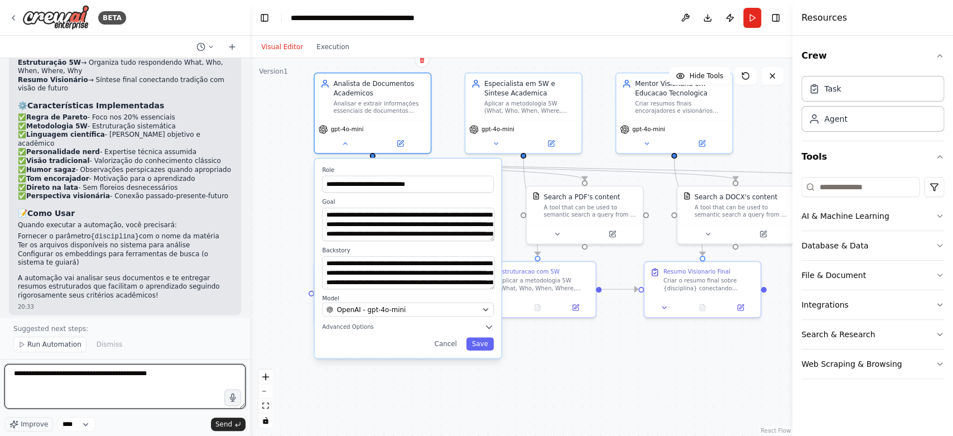
click at [185, 377] on textarea "**********" at bounding box center [124, 386] width 241 height 45
click at [367, 326] on span "Advanced Options" at bounding box center [347, 327] width 51 height 8
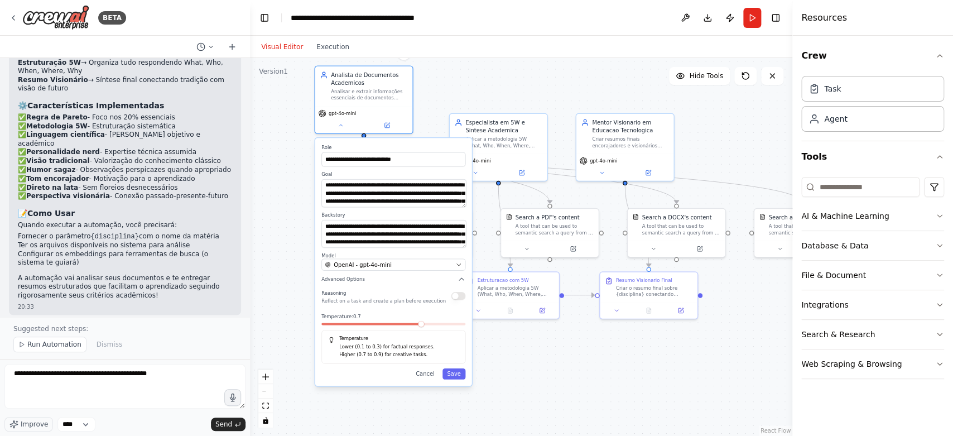
drag, startPoint x: 401, startPoint y: 350, endPoint x: 392, endPoint y: 304, distance: 47.1
click at [392, 304] on div "Reasoning Reflect on a task and create a plan before execution Temperature: 0.7…" at bounding box center [393, 325] width 144 height 75
click at [173, 377] on textarea "**********" at bounding box center [124, 386] width 241 height 45
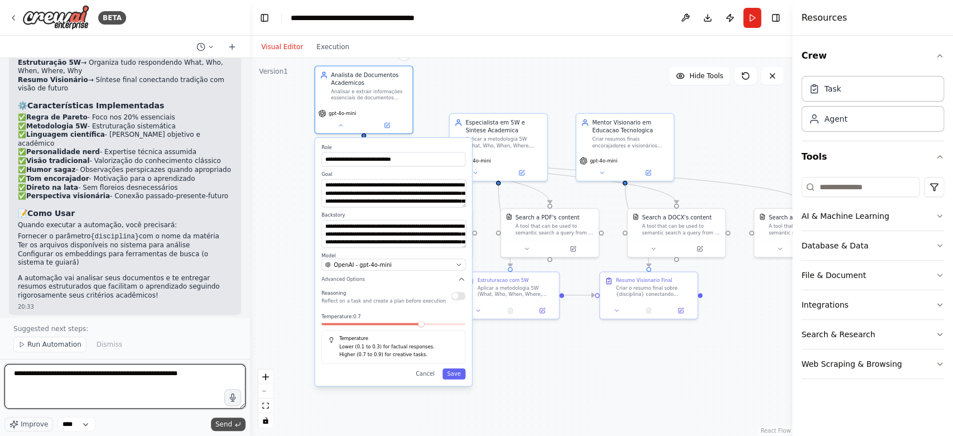
type textarea "**********"
click at [224, 422] on span "Send" at bounding box center [223, 424] width 17 height 9
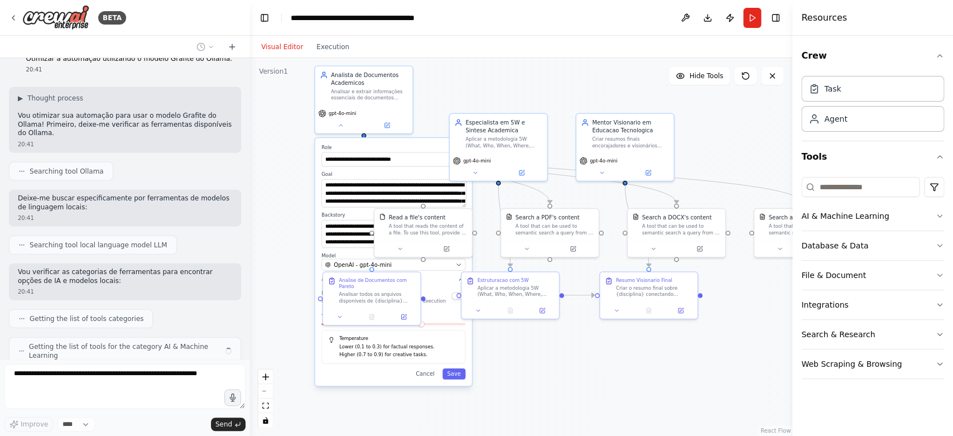
scroll to position [1139, 0]
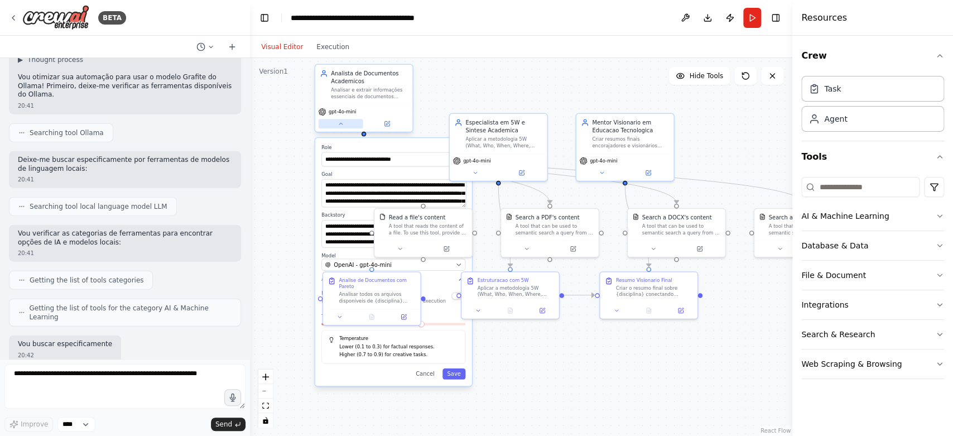
click at [338, 120] on button at bounding box center [340, 123] width 45 height 9
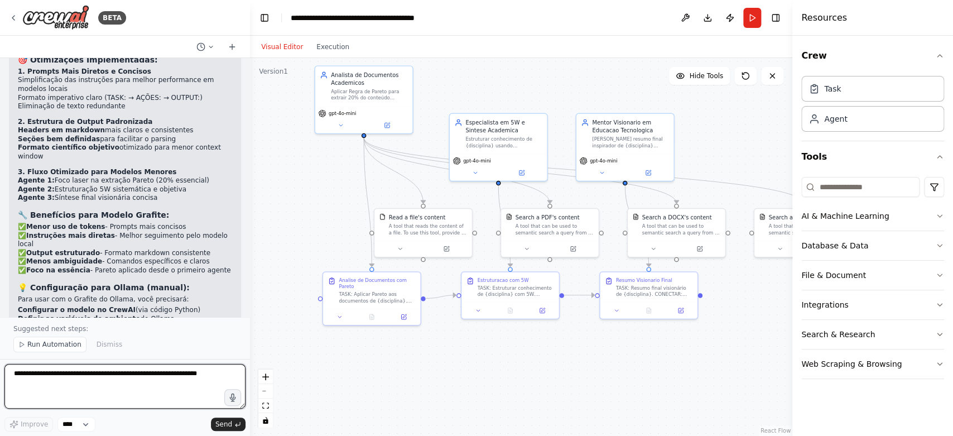
scroll to position [2095, 0]
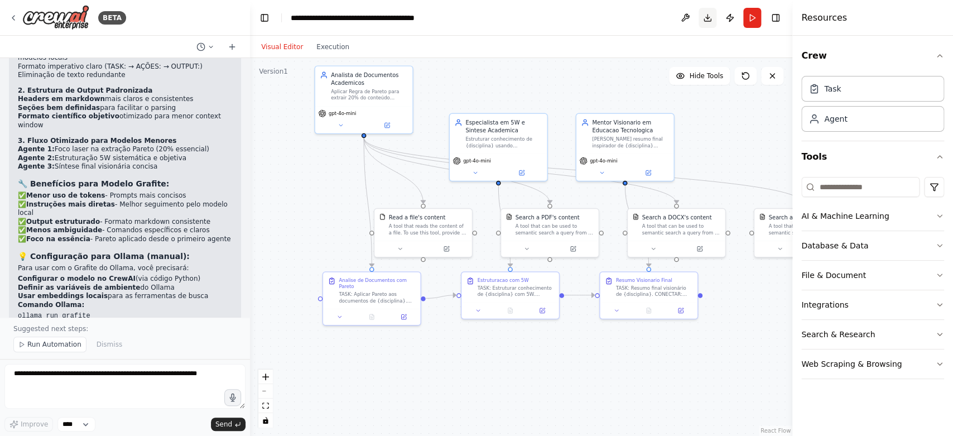
click at [712, 20] on button "Download" at bounding box center [707, 18] width 18 height 20
